Goal: Information Seeking & Learning: Learn about a topic

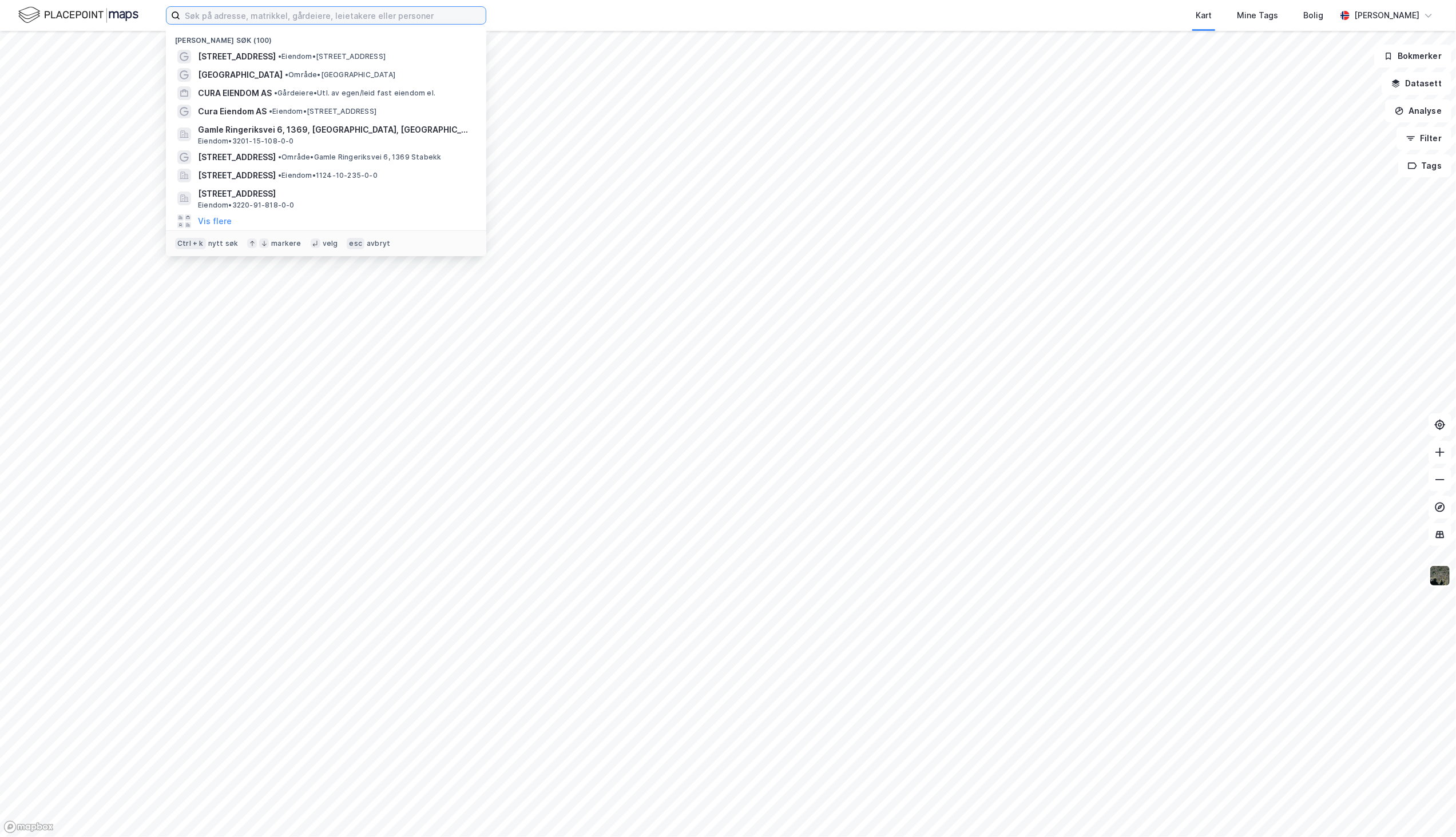
click at [281, 15] on input at bounding box center [333, 16] width 305 height 17
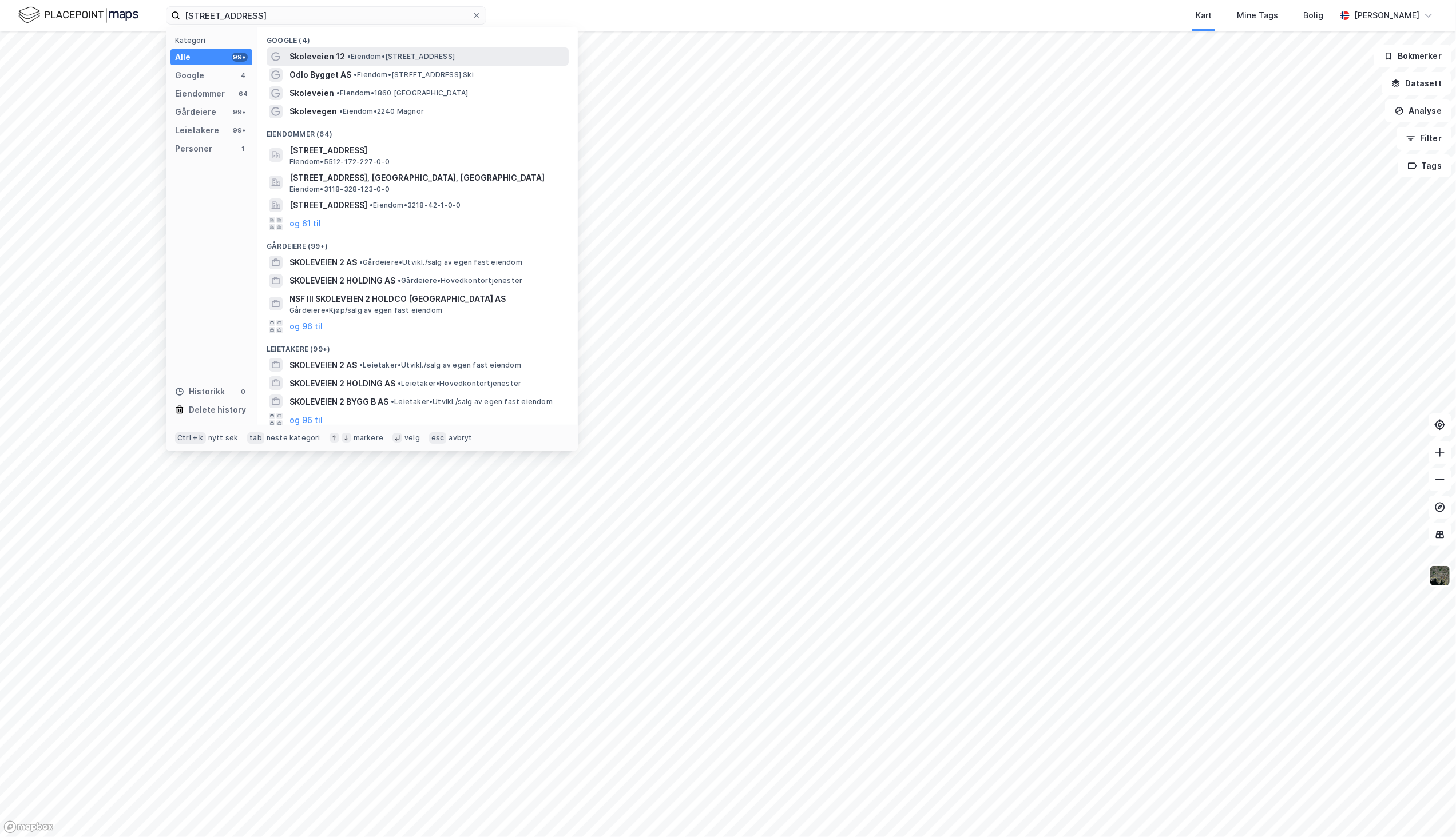
click at [323, 56] on span "Skoleveien 12" at bounding box center [317, 56] width 56 height 14
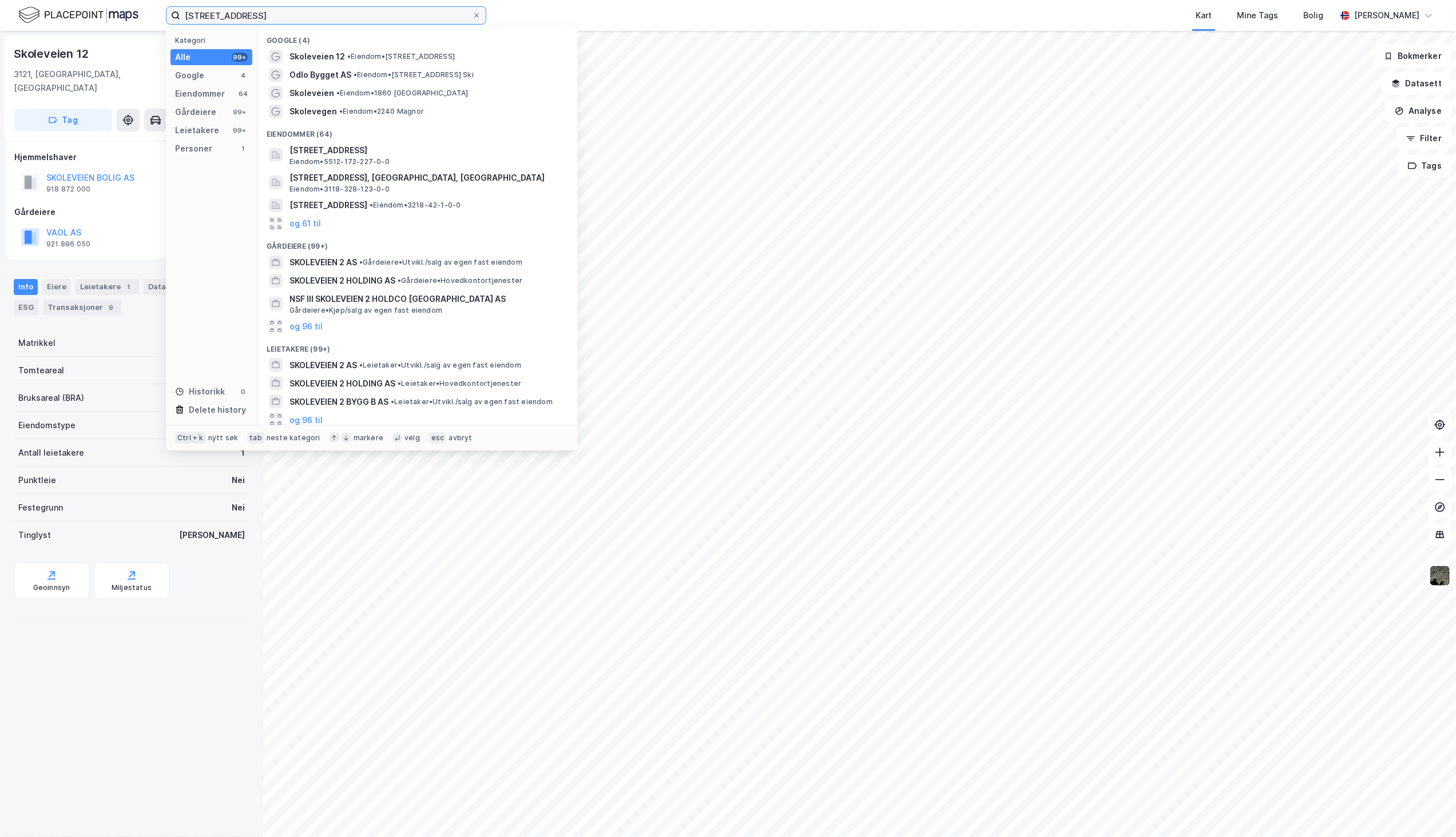
drag, startPoint x: 245, startPoint y: 12, endPoint x: 161, endPoint y: 16, distance: 84.1
click at [161, 16] on div "skoleveien 2 Kategori Alle 99+ Google 4 Eiendommer 64 Gårdeiere 99+ Leietakere …" at bounding box center [728, 16] width 1456 height 31
paste input "S"
click at [388, 75] on span "• Eiendom • [STREET_ADDRESS]" at bounding box center [413, 75] width 120 height 9
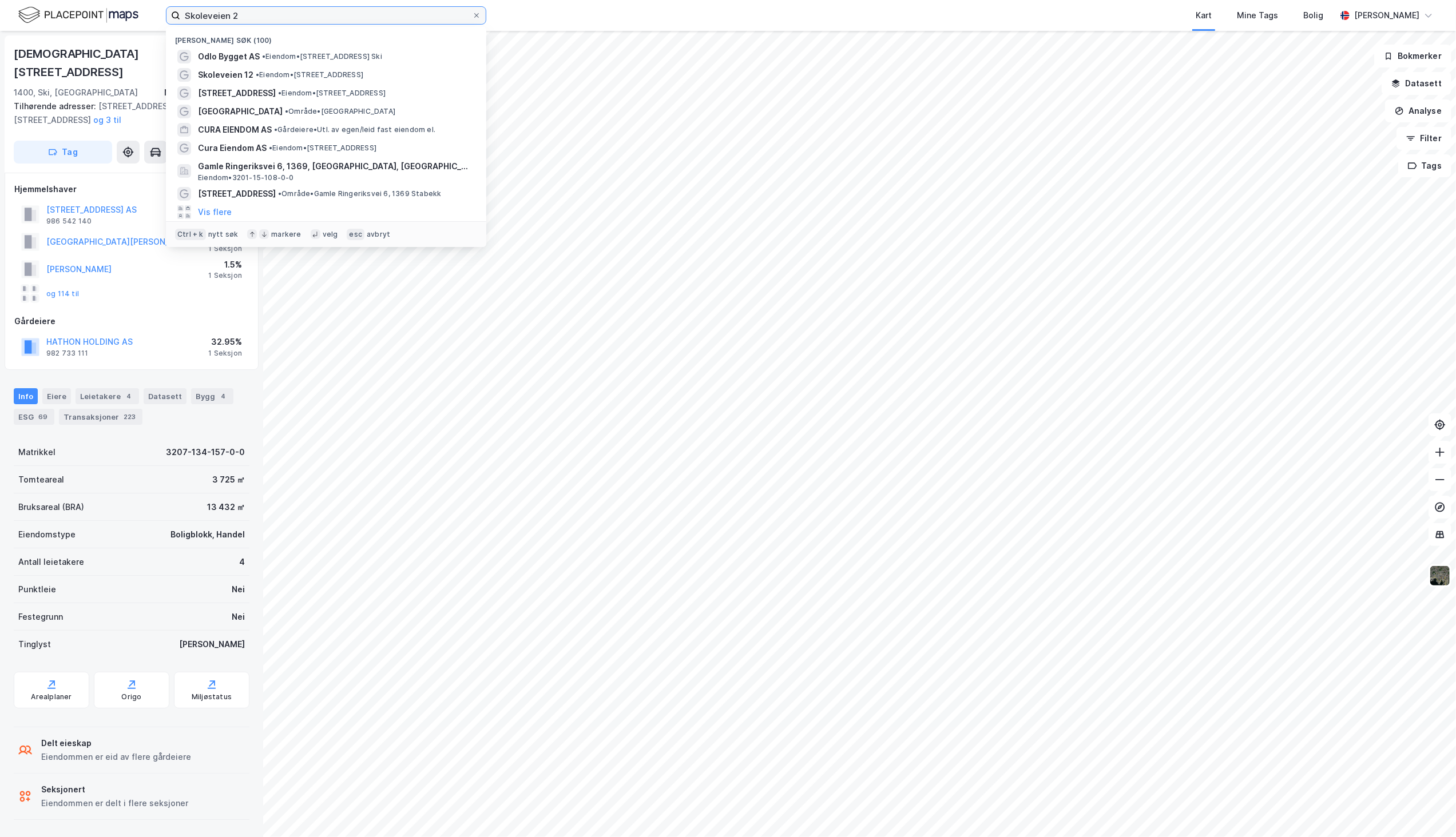
click at [348, 12] on input "Skoleveien 2" at bounding box center [326, 16] width 292 height 17
paste input "JAKSLANDÅSEN"
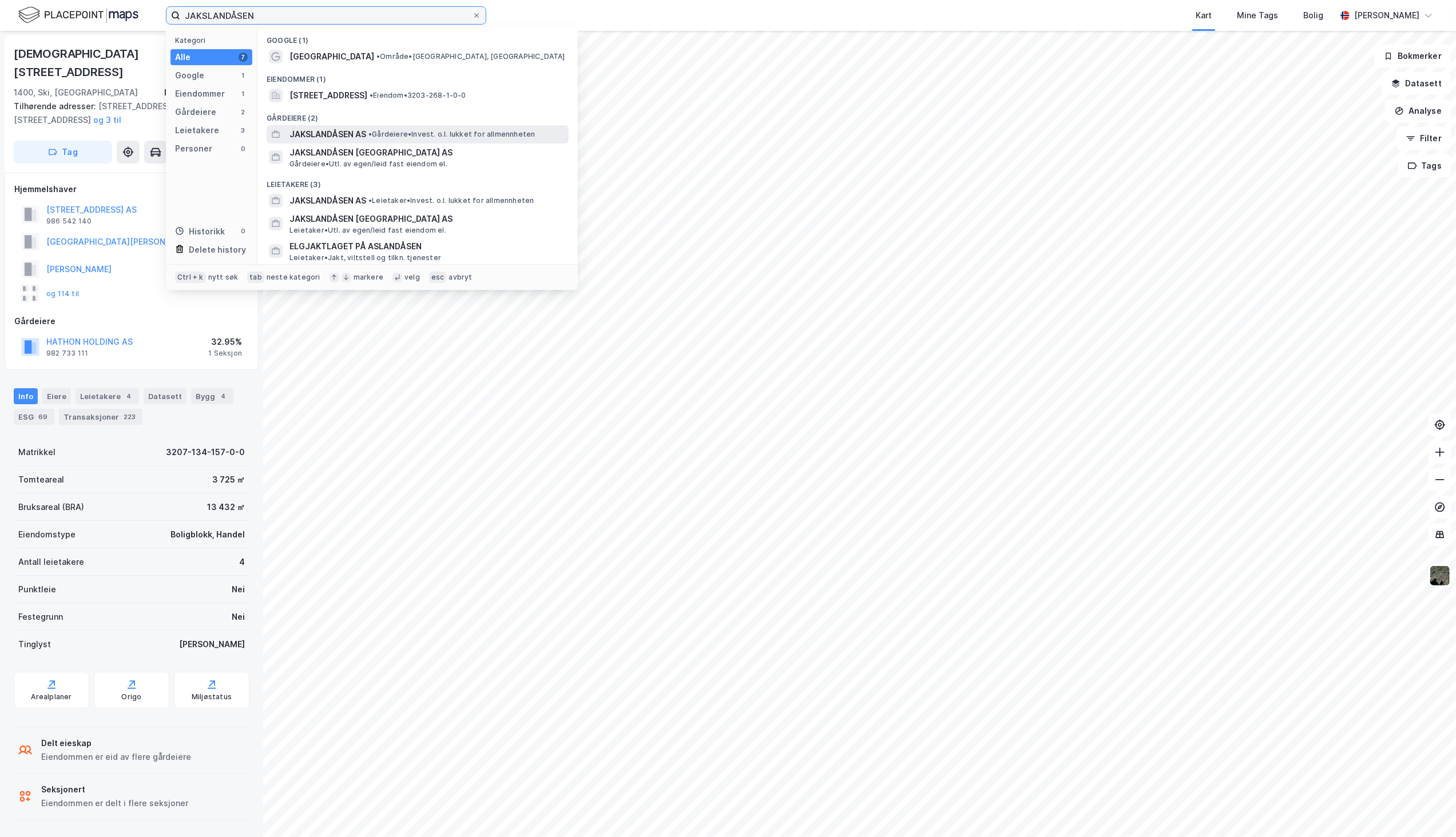
type input "JAKSLANDÅSEN"
click at [353, 136] on span "JAKSLANDÅSEN AS" at bounding box center [328, 134] width 77 height 14
